Goal: Task Accomplishment & Management: Manage account settings

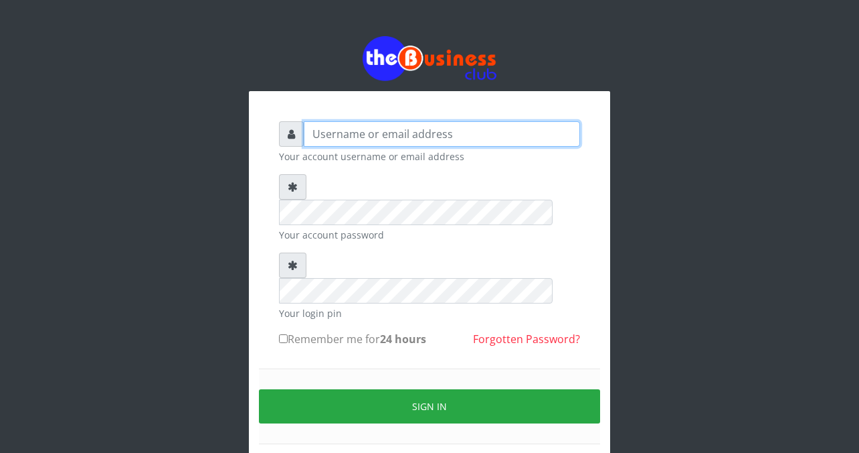
click at [309, 135] on input "text" at bounding box center [442, 133] width 276 height 25
type input "siesther"
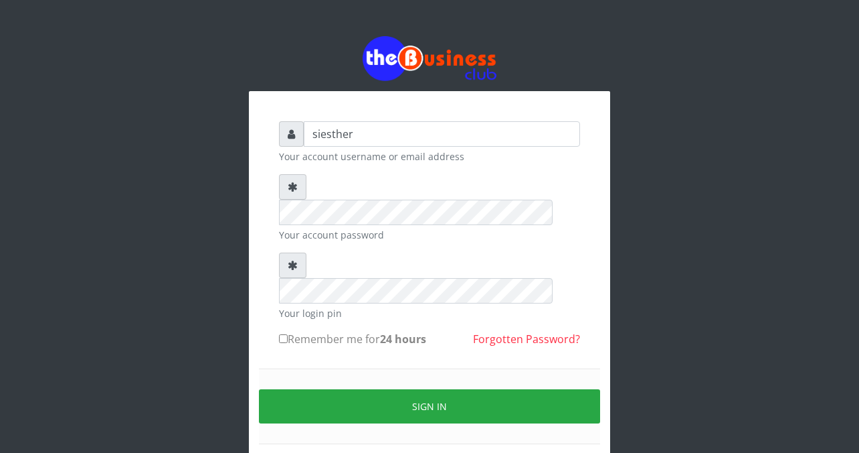
click at [311, 368] on div "Sign in" at bounding box center [429, 406] width 341 height 76
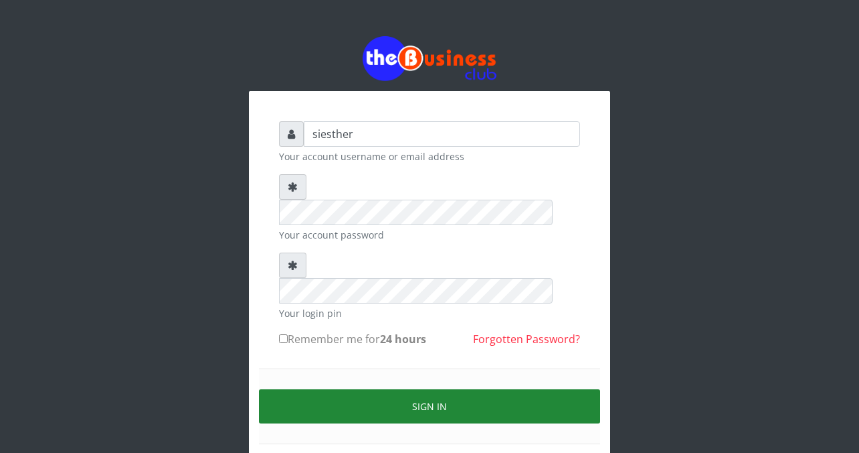
click at [457, 389] on button "Sign in" at bounding box center [429, 406] width 341 height 34
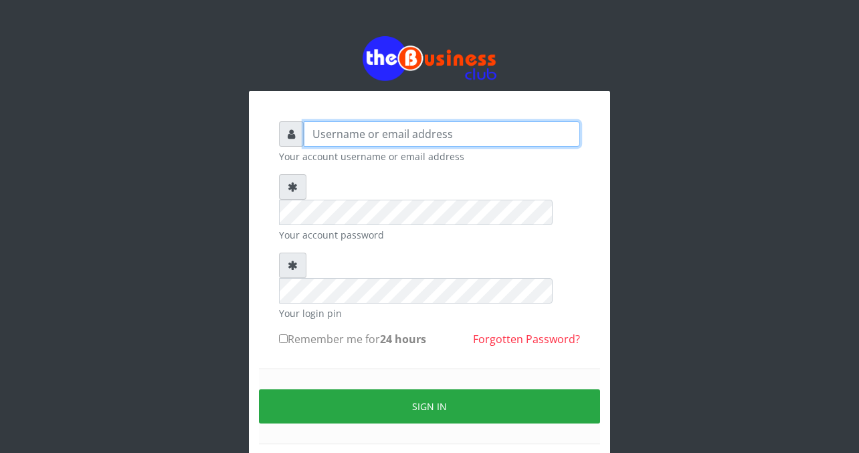
click at [307, 139] on input "text" at bounding box center [442, 133] width 276 height 25
type input "siesther"
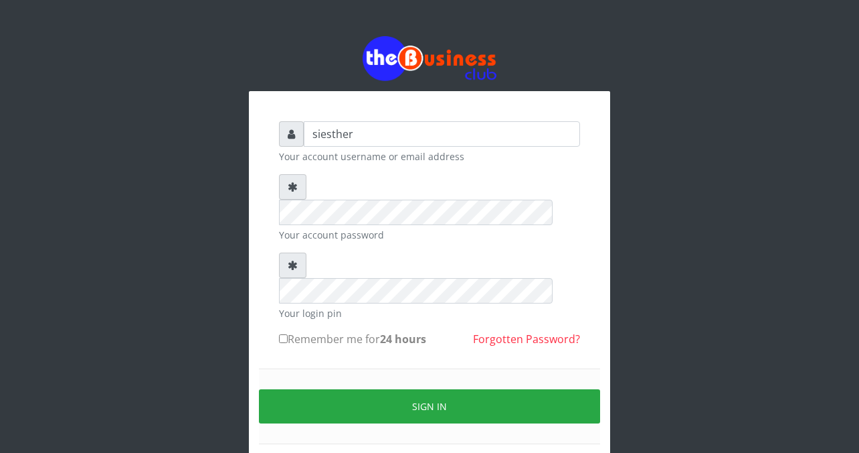
click at [310, 308] on form "siesther Your account username or email address Your account password Your logi…" at bounding box center [429, 298] width 301 height 355
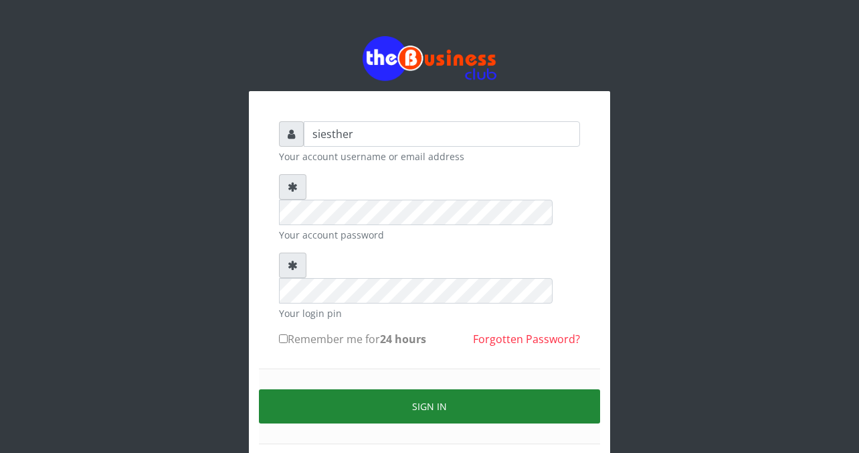
click at [454, 389] on button "Sign in" at bounding box center [429, 406] width 341 height 34
